Goal: Information Seeking & Learning: Find specific fact

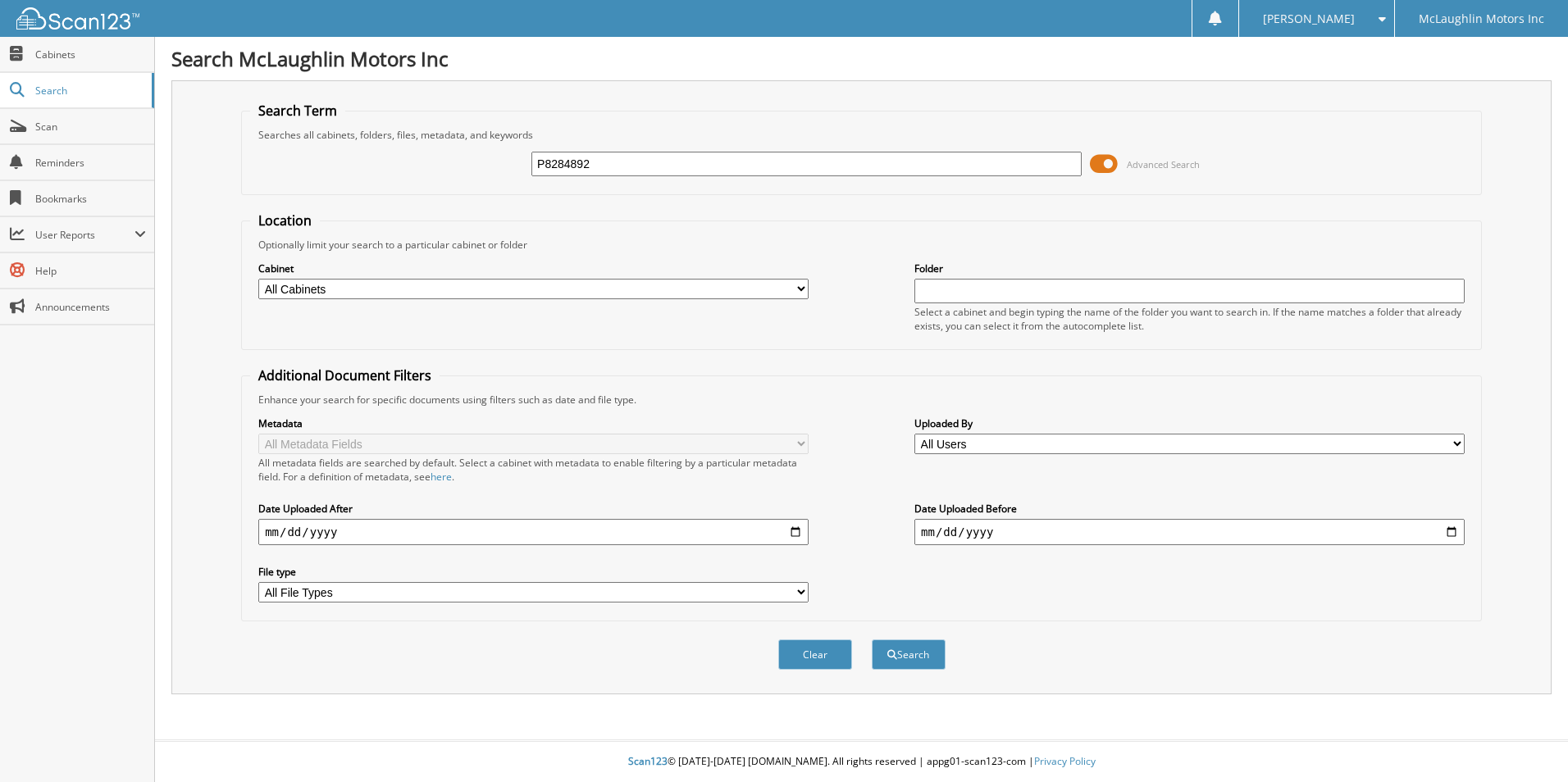
type input "P8284892"
click at [798, 290] on select "All Cabinets ACCOUNTS PAYABLE AUDIO UNITS BODY SHOP CAR DEALS DEPOSITS INVOICES" at bounding box center [533, 289] width 551 height 21
select select "9053"
click at [258, 279] on select "All Cabinets ACCOUNTS PAYABLE AUDIO UNITS BODY SHOP CAR DEALS DEPOSITS INVOICES" at bounding box center [533, 289] width 551 height 21
click at [887, 659] on span "submit" at bounding box center [892, 655] width 10 height 10
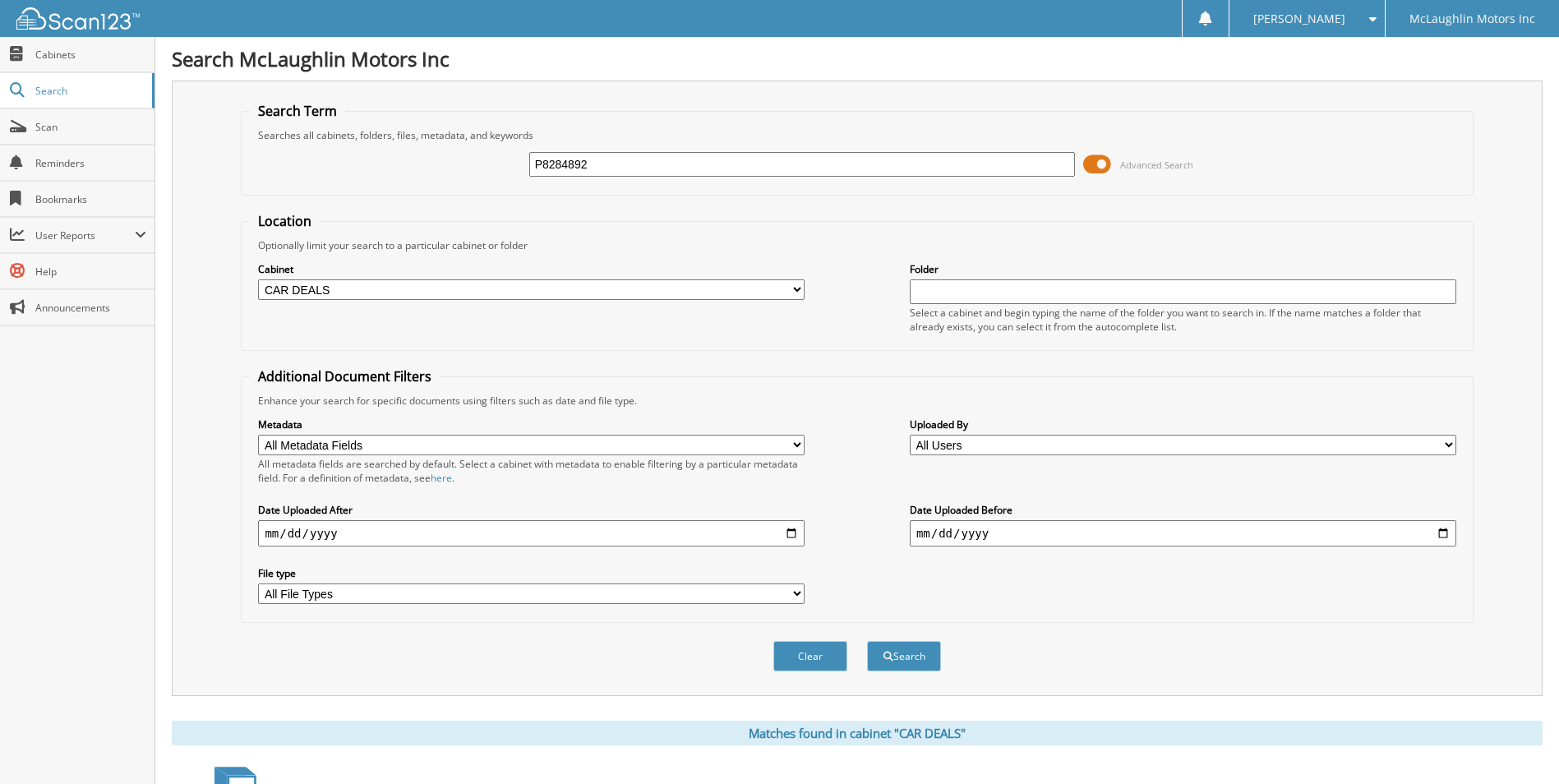
scroll to position [226, 0]
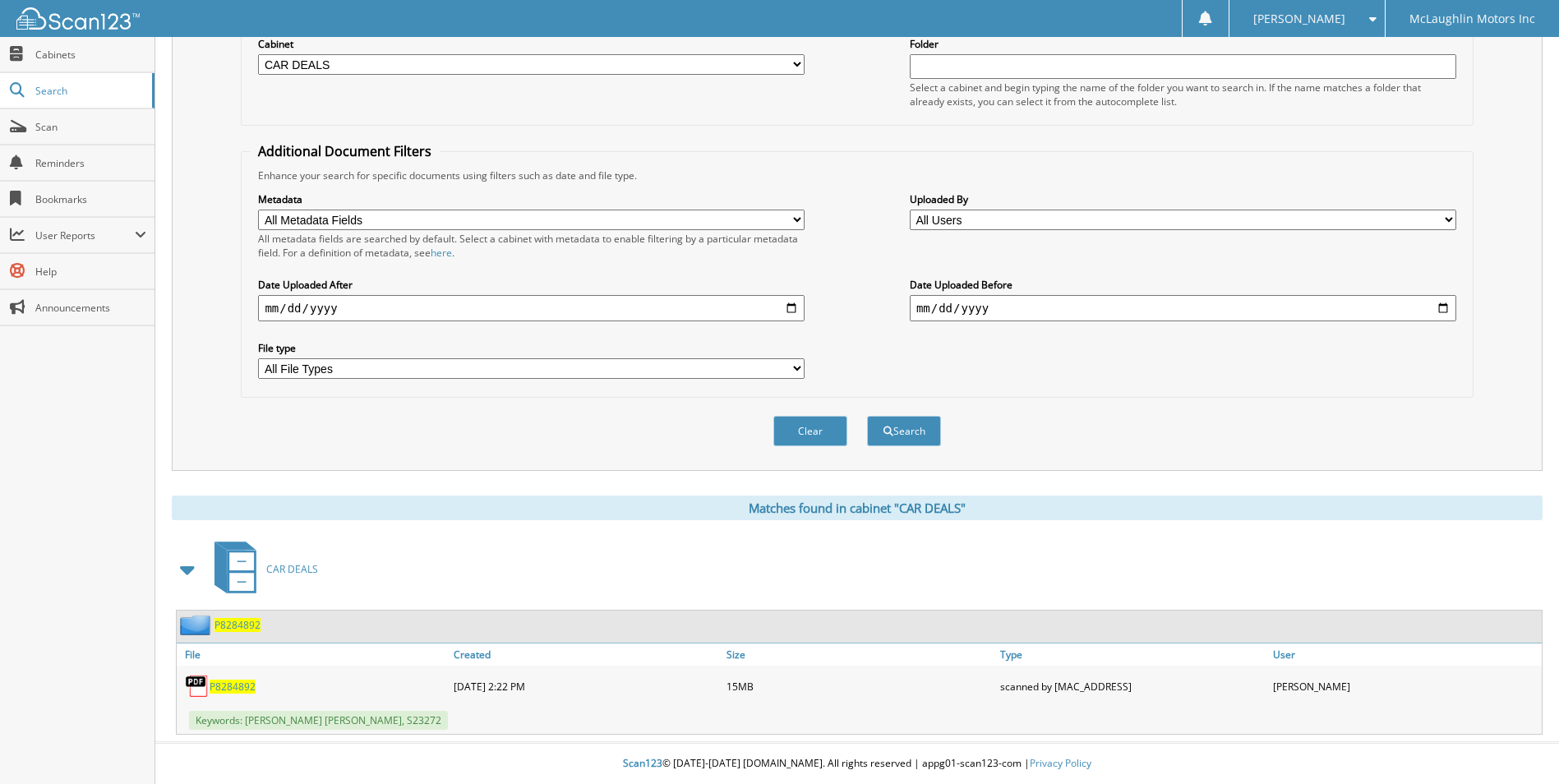
click at [230, 689] on span "P8284892" at bounding box center [232, 686] width 46 height 14
